Goal: Task Accomplishment & Management: Manage account settings

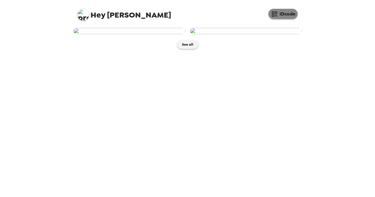
click at [288, 13] on button "IDcode" at bounding box center [282, 14] width 29 height 10
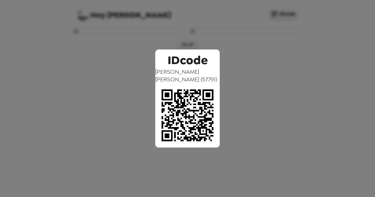
click at [288, 13] on div "IDcode [PERSON_NAME] ( 57791 )" at bounding box center [187, 98] width 375 height 197
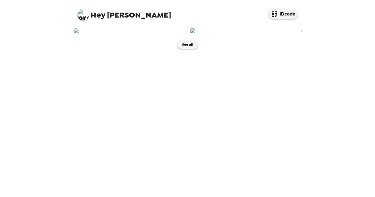
click at [82, 13] on img at bounding box center [83, 15] width 12 height 12
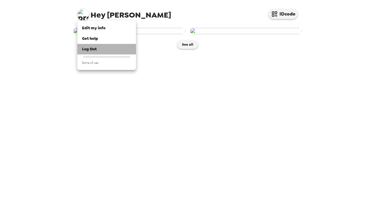
click at [89, 50] on span "Log Out" at bounding box center [89, 49] width 15 height 5
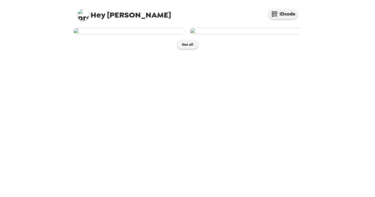
click at [83, 14] on img at bounding box center [83, 15] width 12 height 12
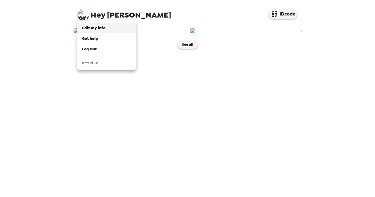
click at [92, 28] on span "Edit my info" at bounding box center [93, 27] width 23 height 5
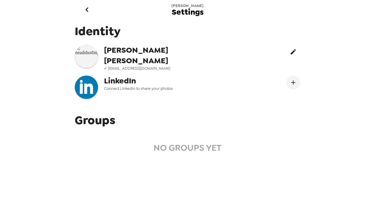
click at [291, 50] on icon "edit" at bounding box center [293, 51] width 5 height 5
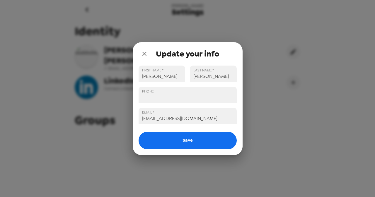
click at [144, 53] on icon "close" at bounding box center [144, 54] width 4 height 4
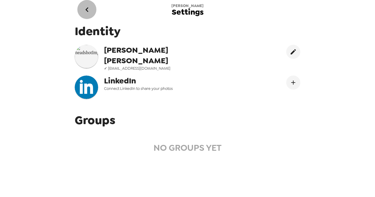
click at [86, 9] on icon "go back" at bounding box center [86, 9] width 3 height 5
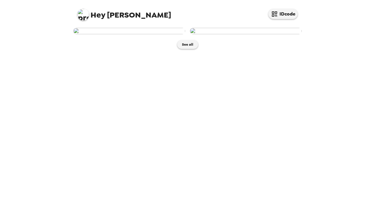
click at [82, 12] on img at bounding box center [83, 15] width 12 height 12
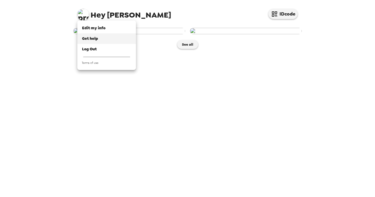
click at [93, 39] on span "Get help" at bounding box center [90, 38] width 16 height 5
click at [86, 46] on div "Log Out" at bounding box center [106, 49] width 49 height 6
